Goal: Task Accomplishment & Management: Manage account settings

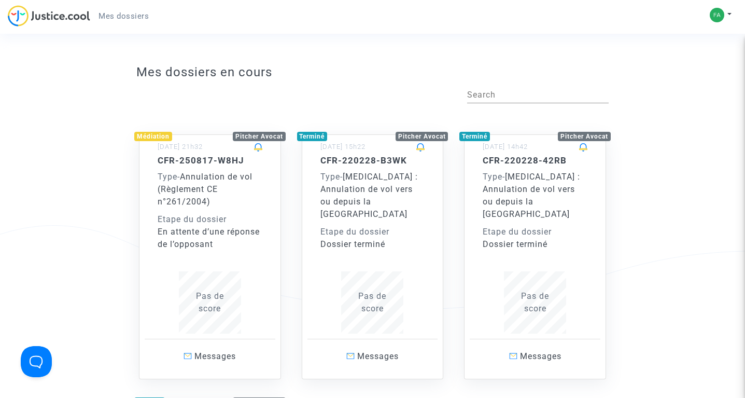
click at [141, 16] on span "Mes dossiers" at bounding box center [124, 15] width 50 height 9
click at [188, 214] on div "Etape du dossier" at bounding box center [210, 219] width 105 height 12
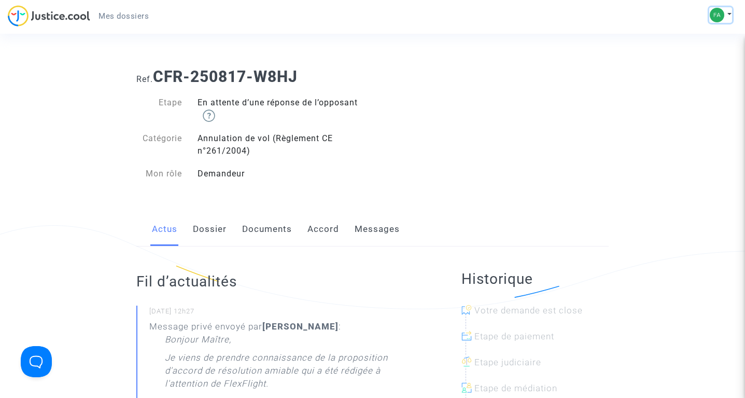
click at [721, 17] on img at bounding box center [717, 15] width 15 height 15
click at [688, 66] on link "Déconnexion" at bounding box center [691, 70] width 82 height 17
